Goal: Transaction & Acquisition: Purchase product/service

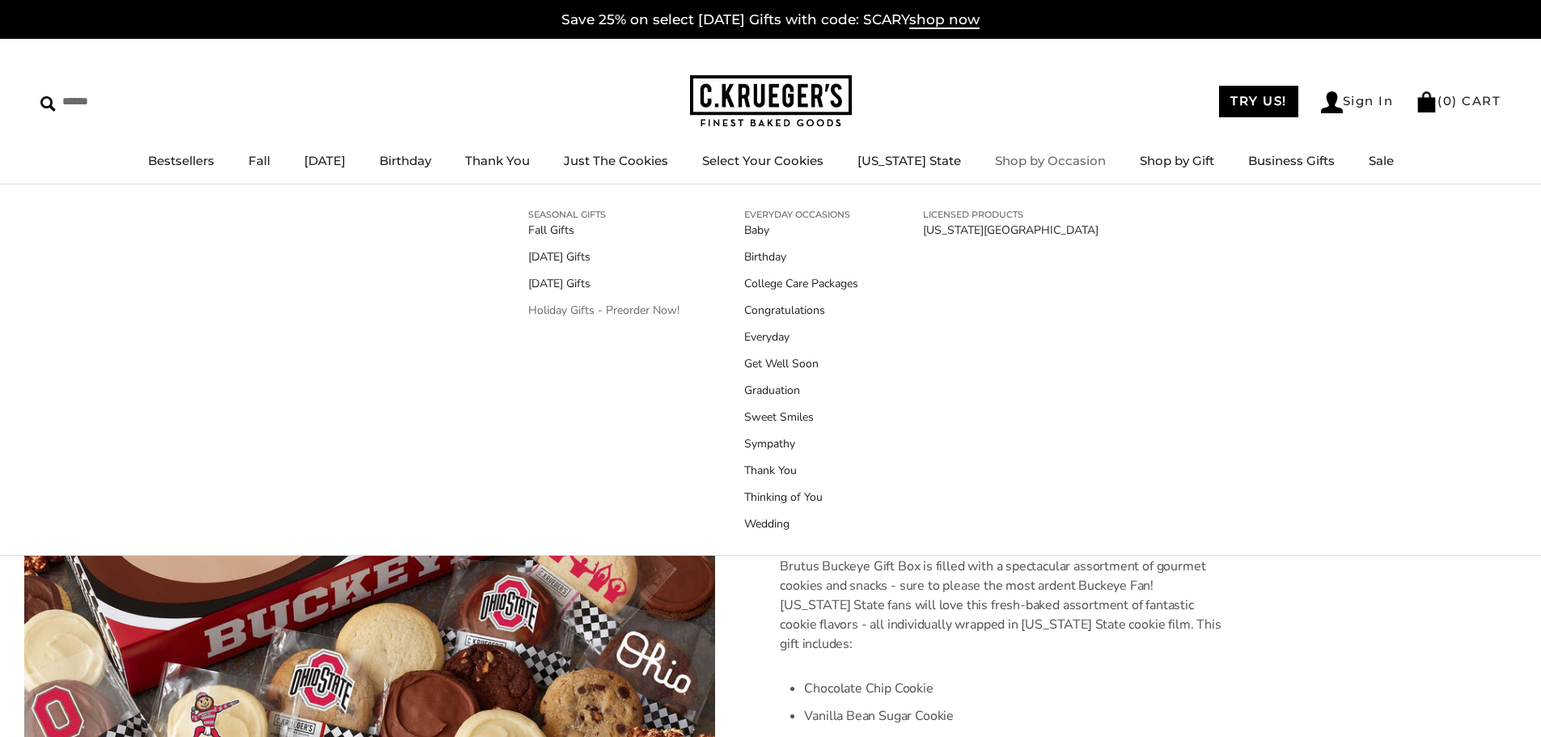
click at [612, 311] on link "Holiday Gifts - Preorder Now!" at bounding box center [603, 310] width 151 height 17
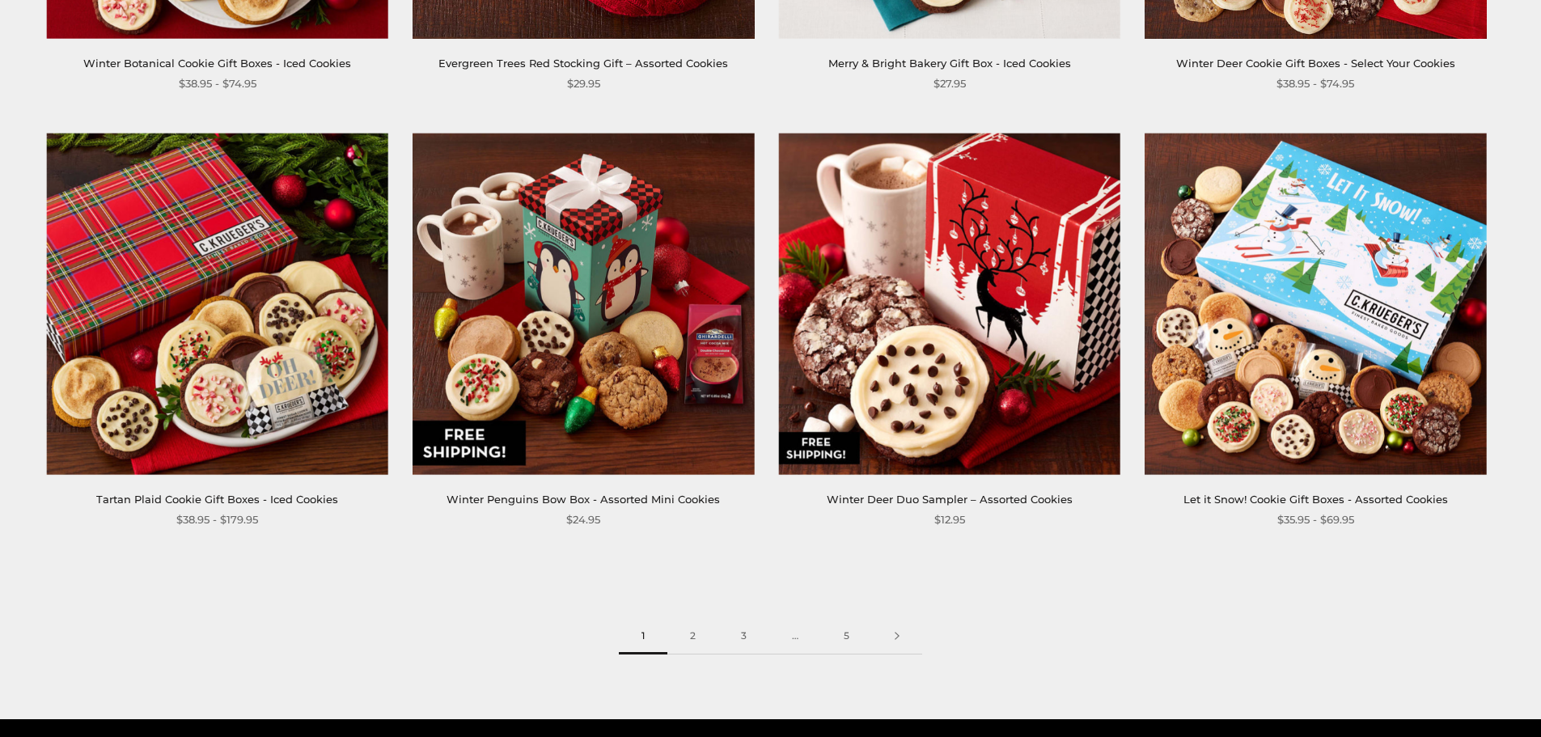
scroll to position [2831, 0]
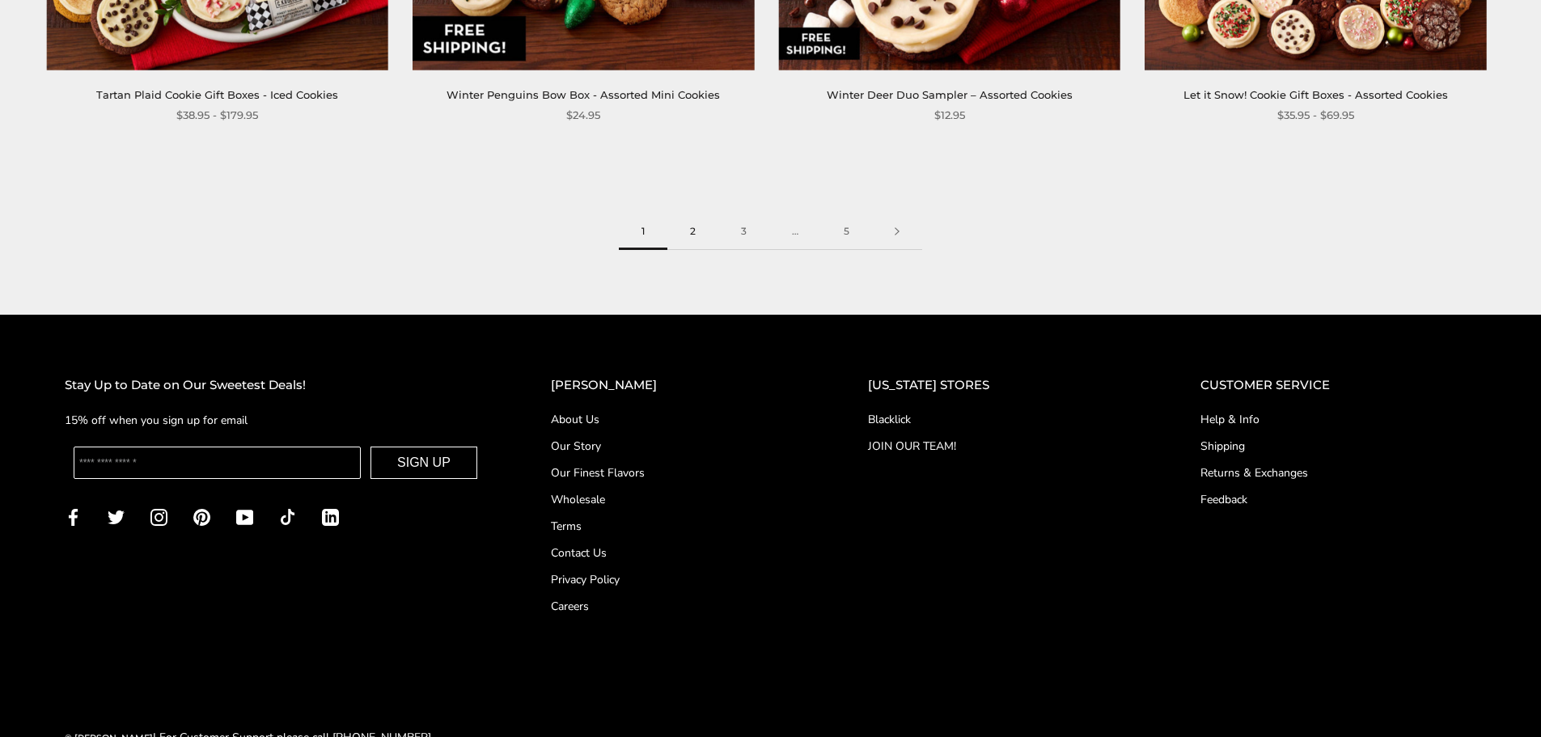
click at [696, 230] on link "2" at bounding box center [692, 232] width 51 height 36
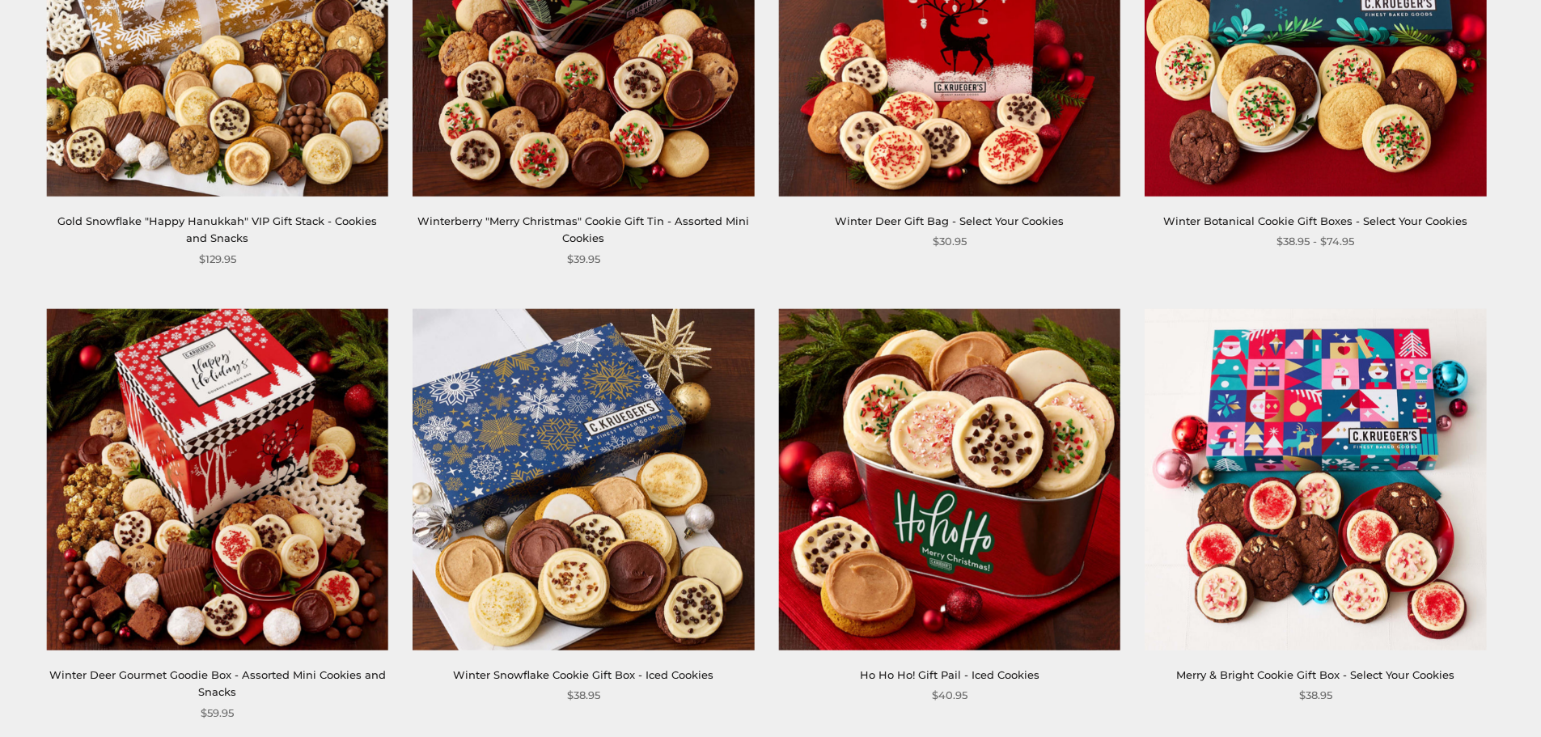
scroll to position [2589, 0]
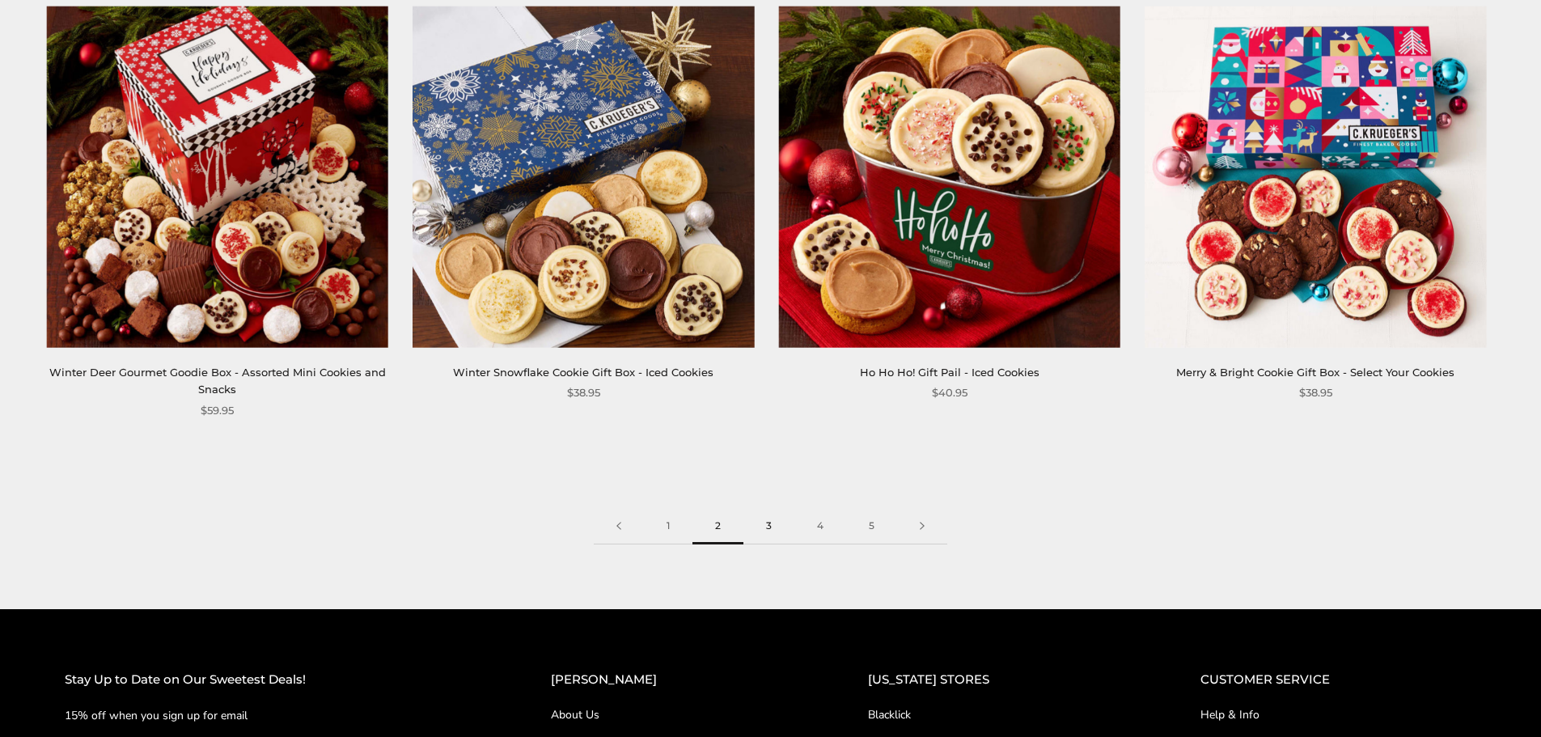
click at [777, 519] on link "3" at bounding box center [768, 526] width 51 height 36
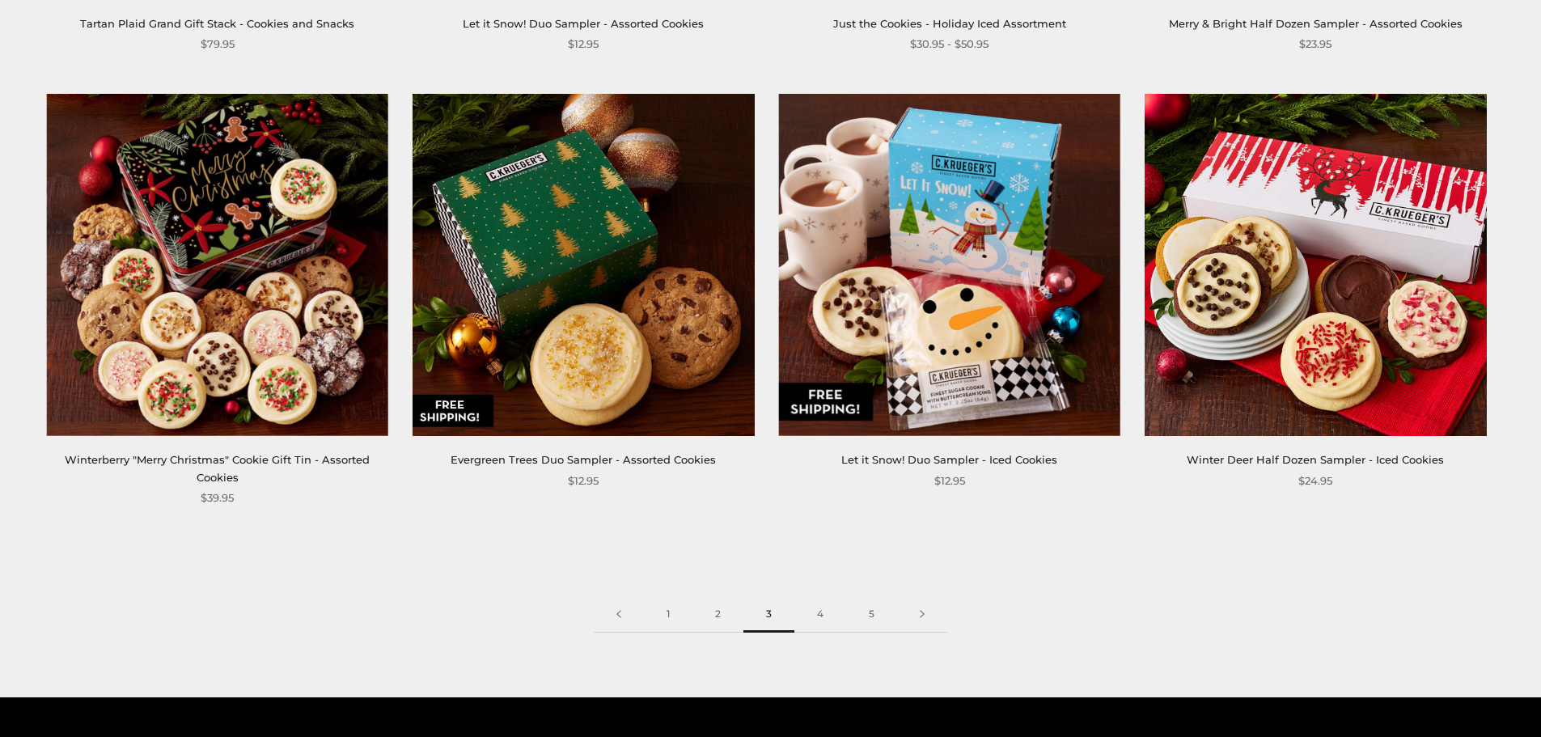
scroll to position [2831, 0]
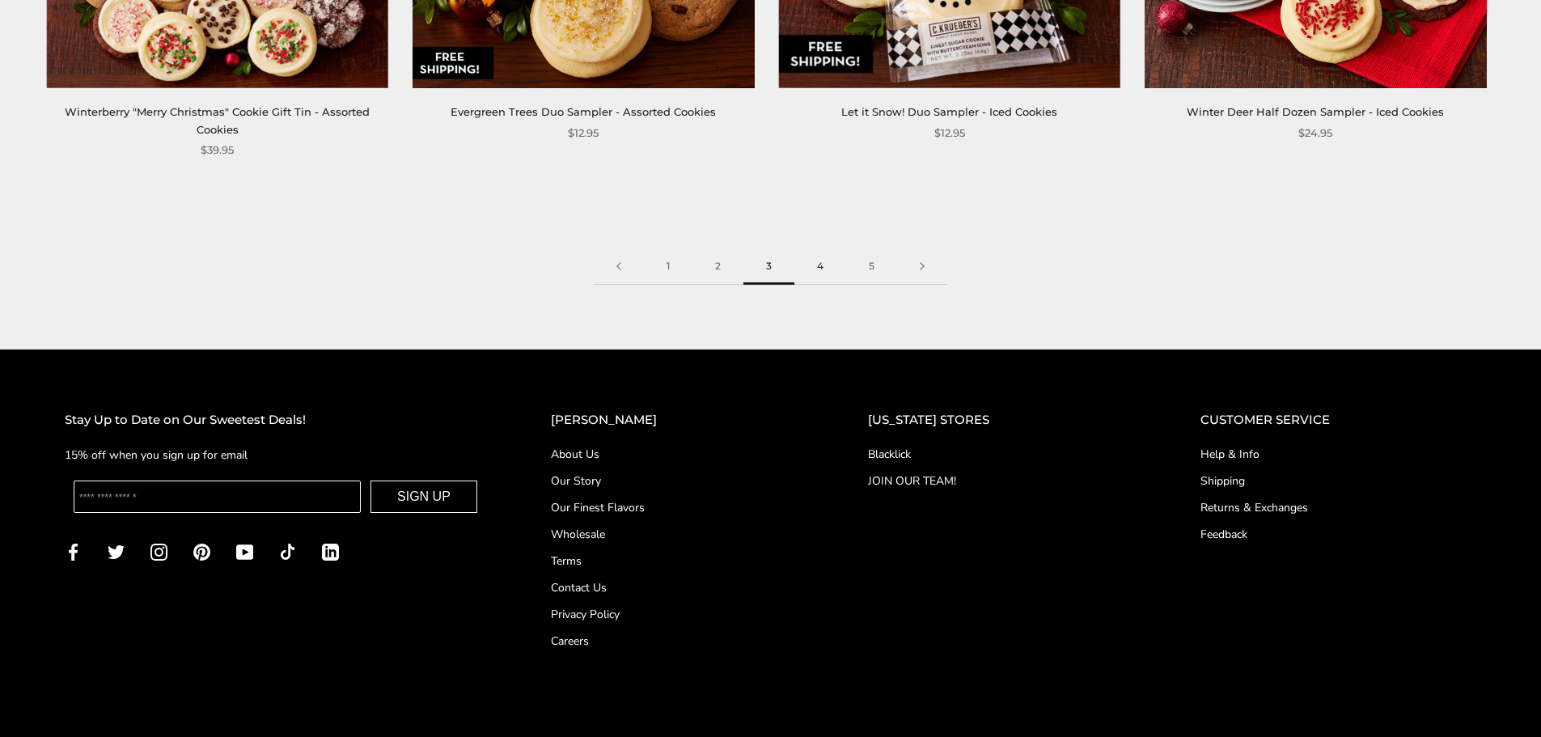
click at [815, 269] on link "4" at bounding box center [820, 266] width 52 height 36
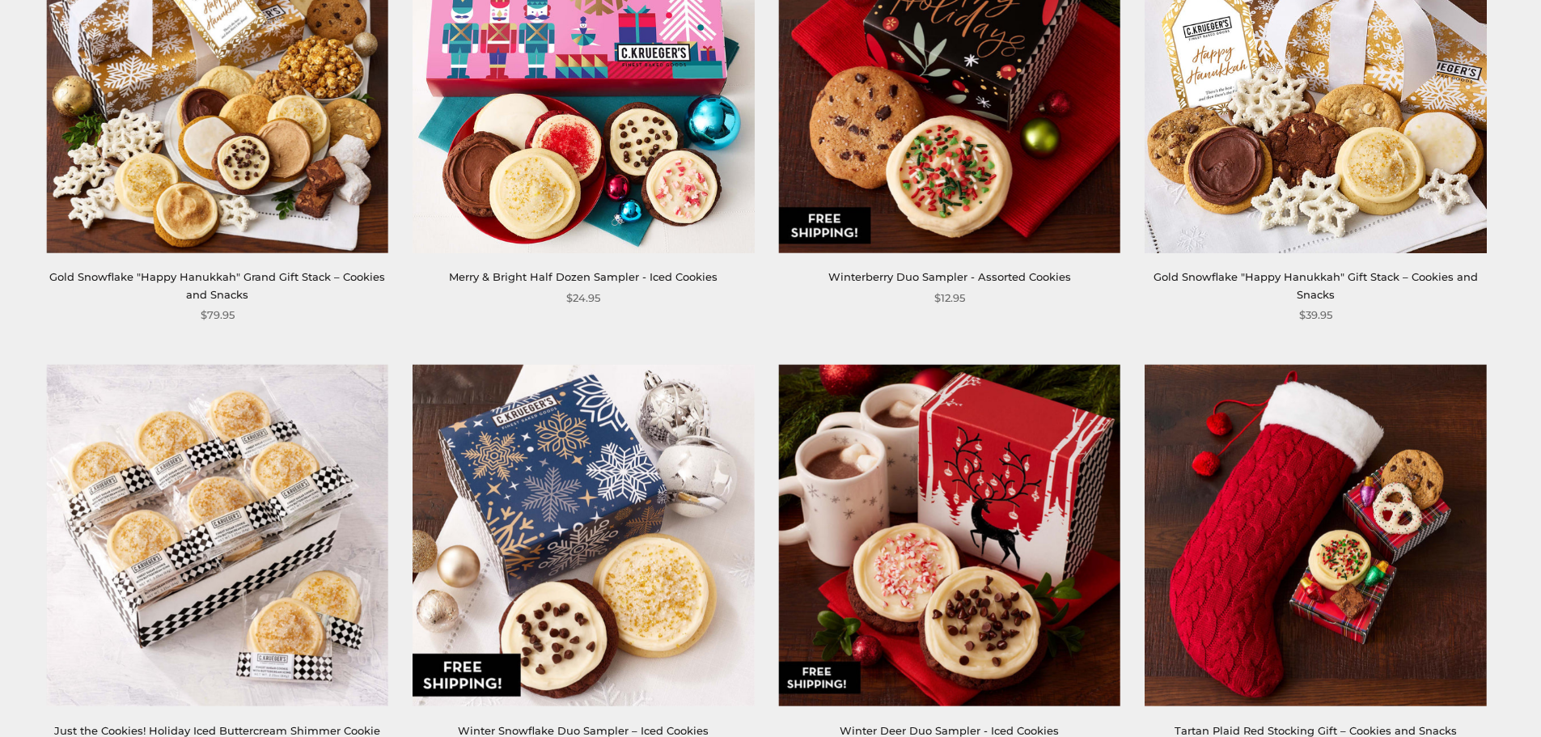
scroll to position [2427, 0]
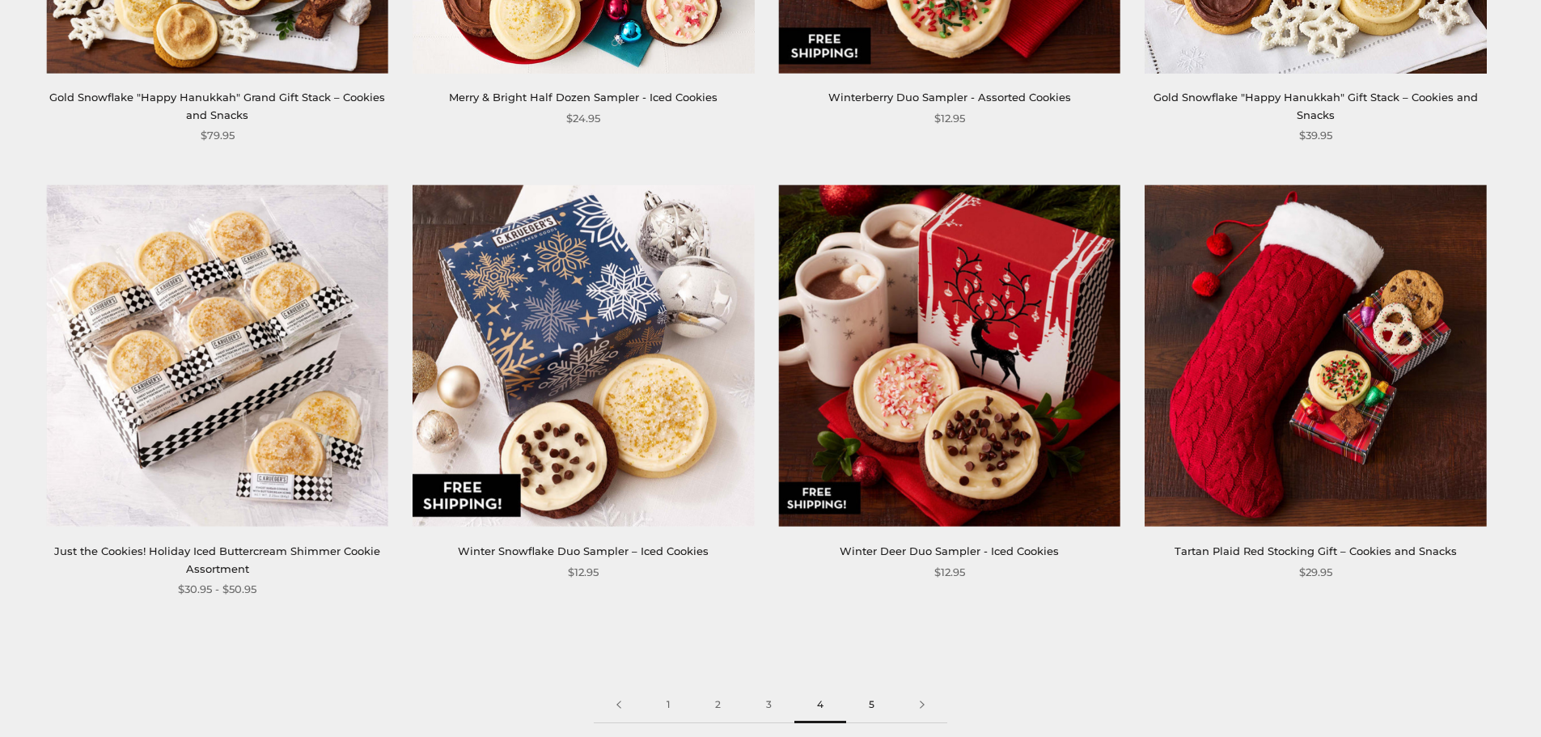
click at [871, 700] on link "5" at bounding box center [871, 705] width 51 height 36
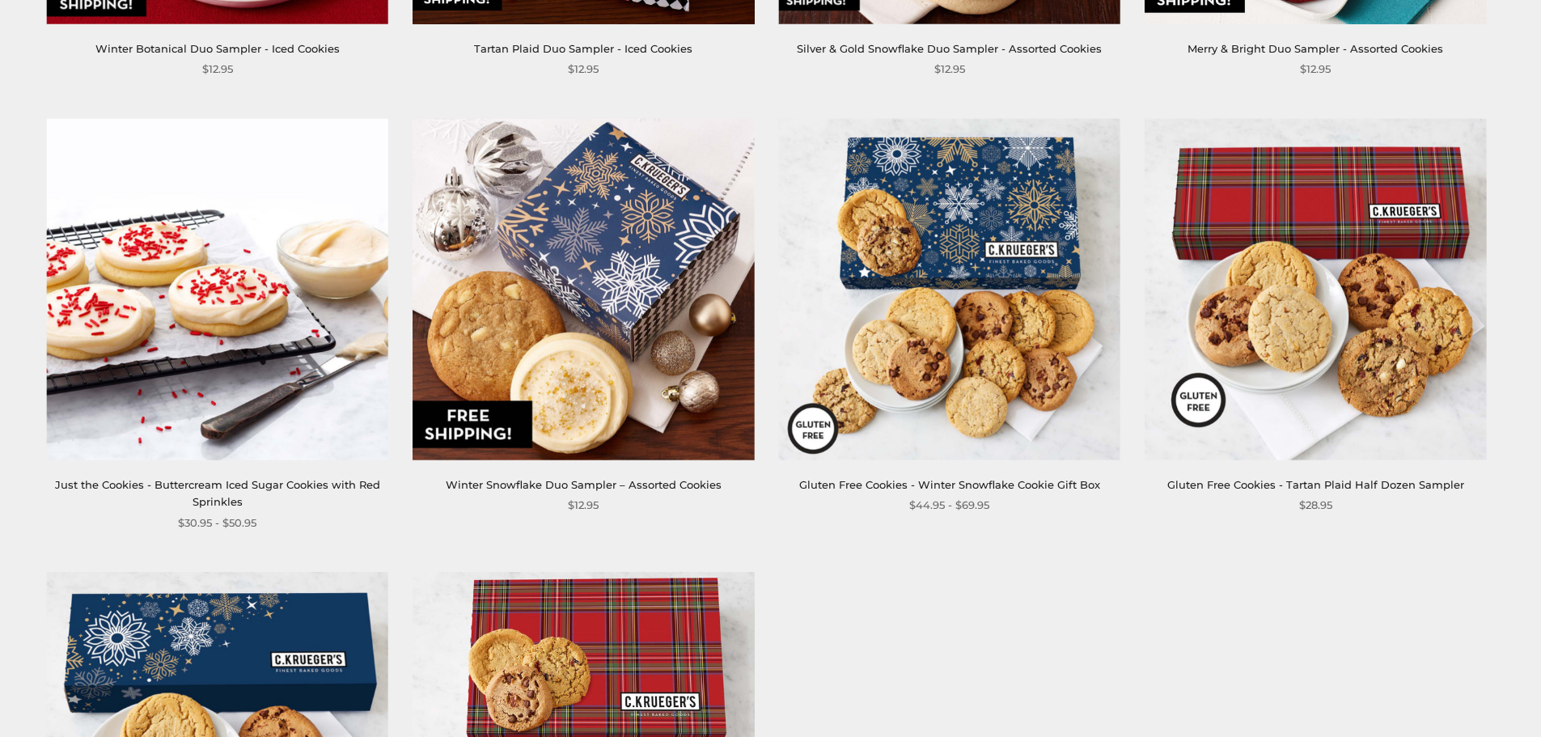
scroll to position [1618, 0]
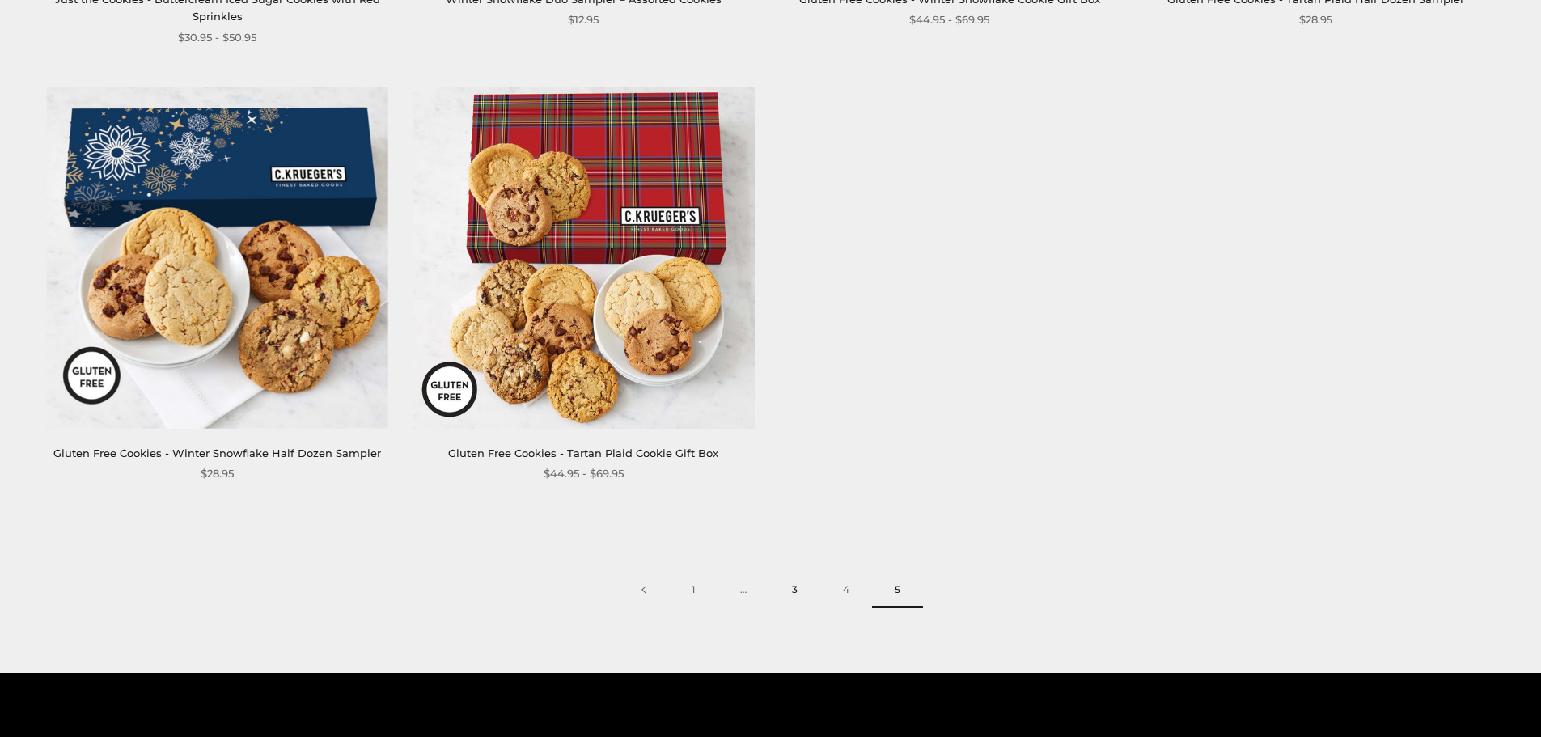
click at [797, 572] on link "3" at bounding box center [794, 590] width 51 height 36
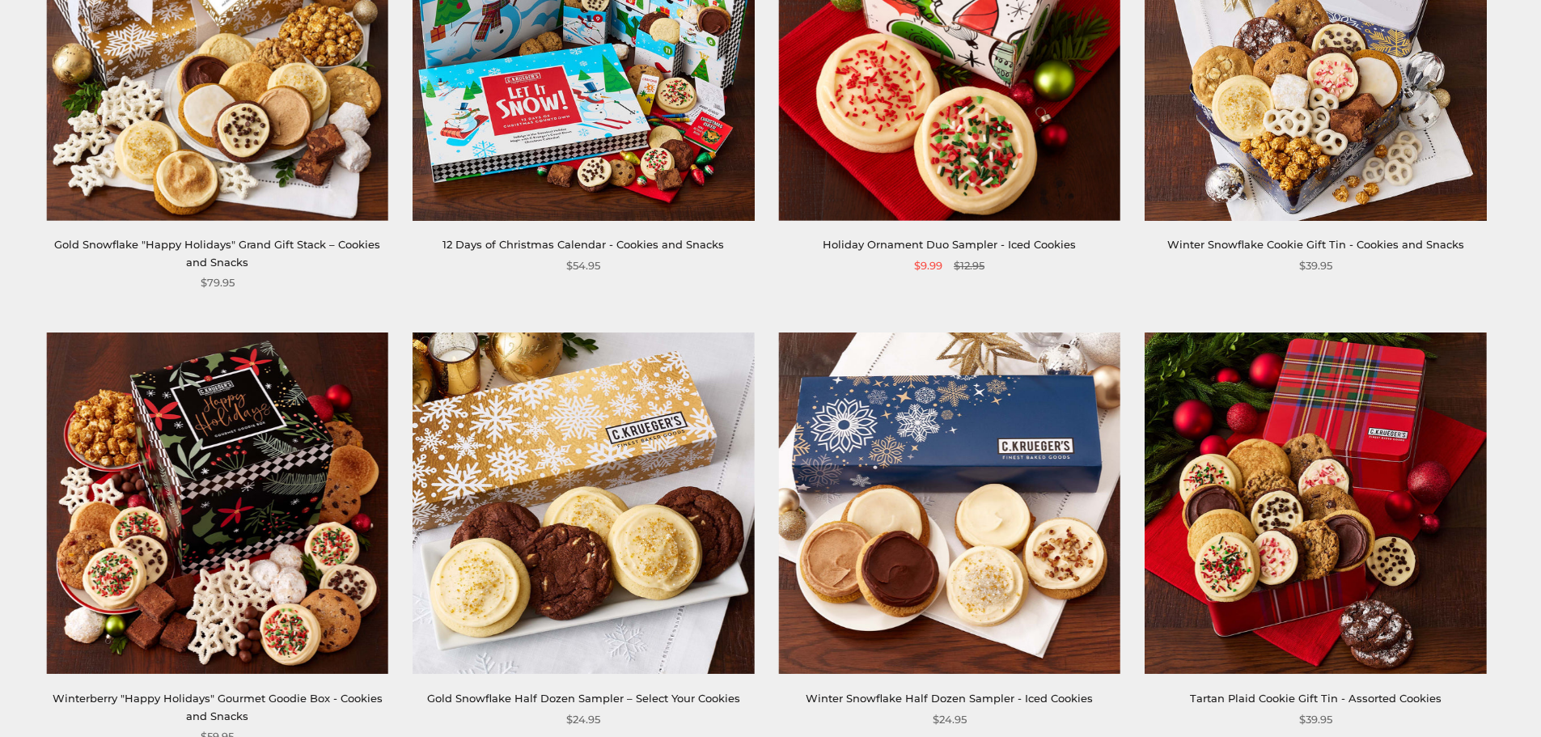
scroll to position [1456, 0]
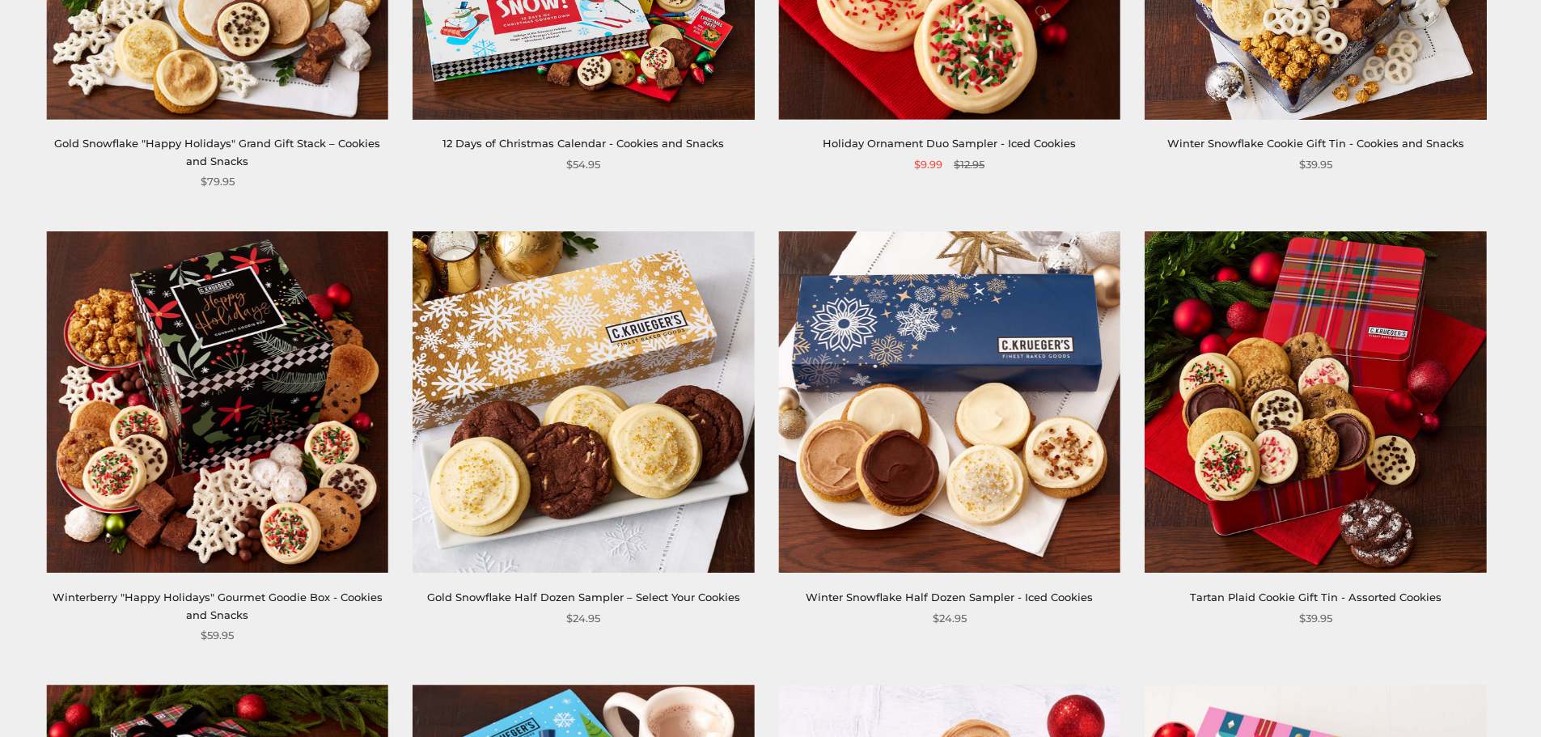
click at [279, 327] on img at bounding box center [217, 401] width 341 height 341
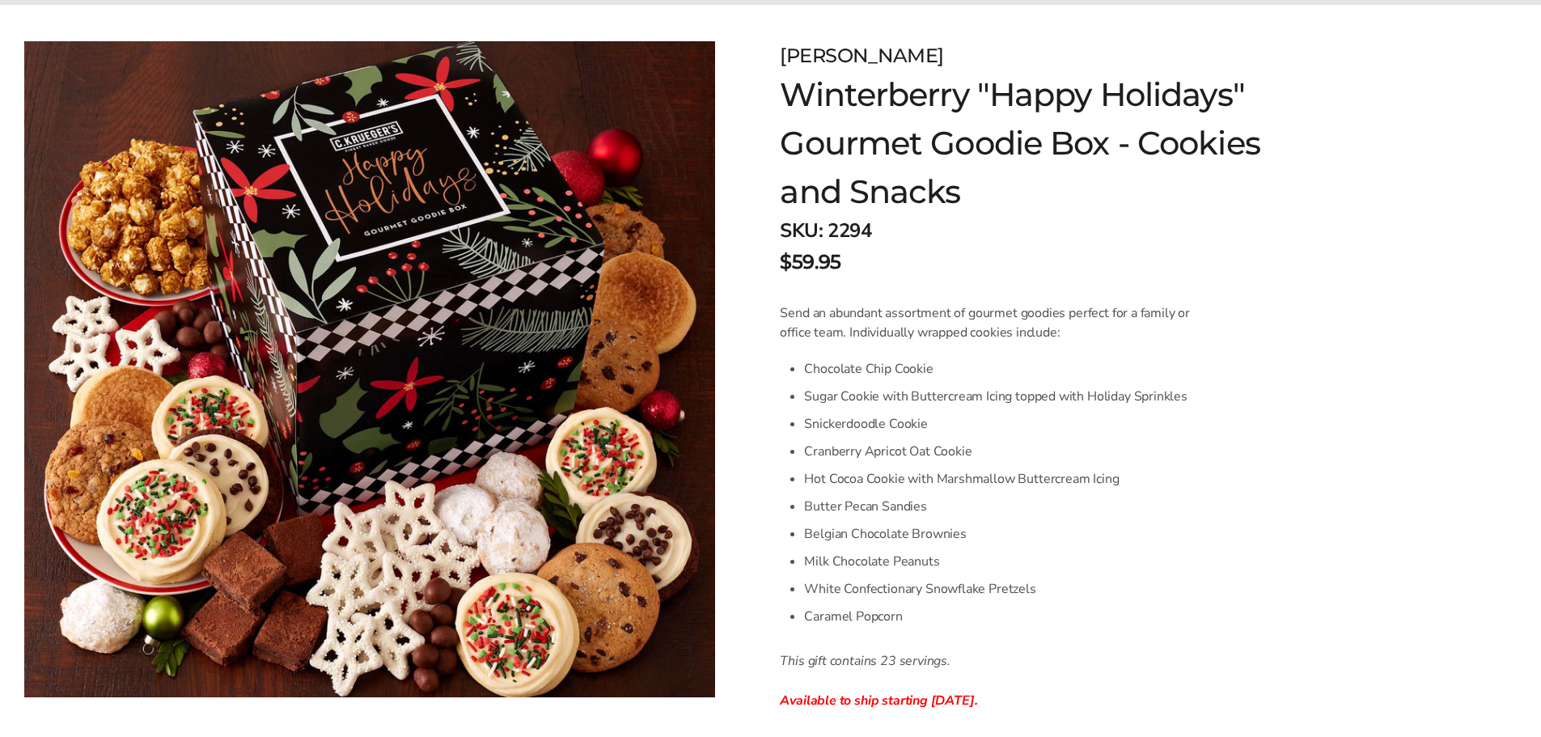
scroll to position [243, 0]
